Goal: Task Accomplishment & Management: Use online tool/utility

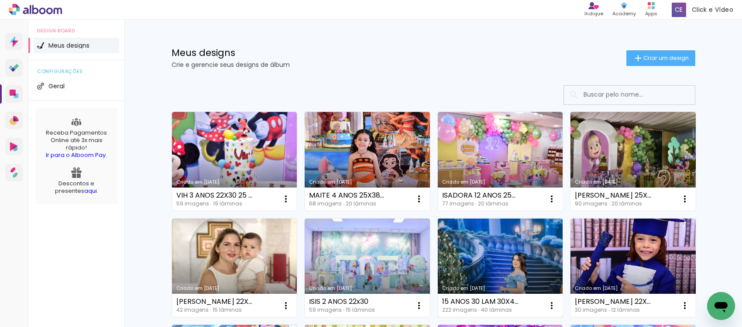
click at [483, 238] on link "Criado em [DATE]" at bounding box center [500, 267] width 125 height 99
